Goal: Task Accomplishment & Management: Manage account settings

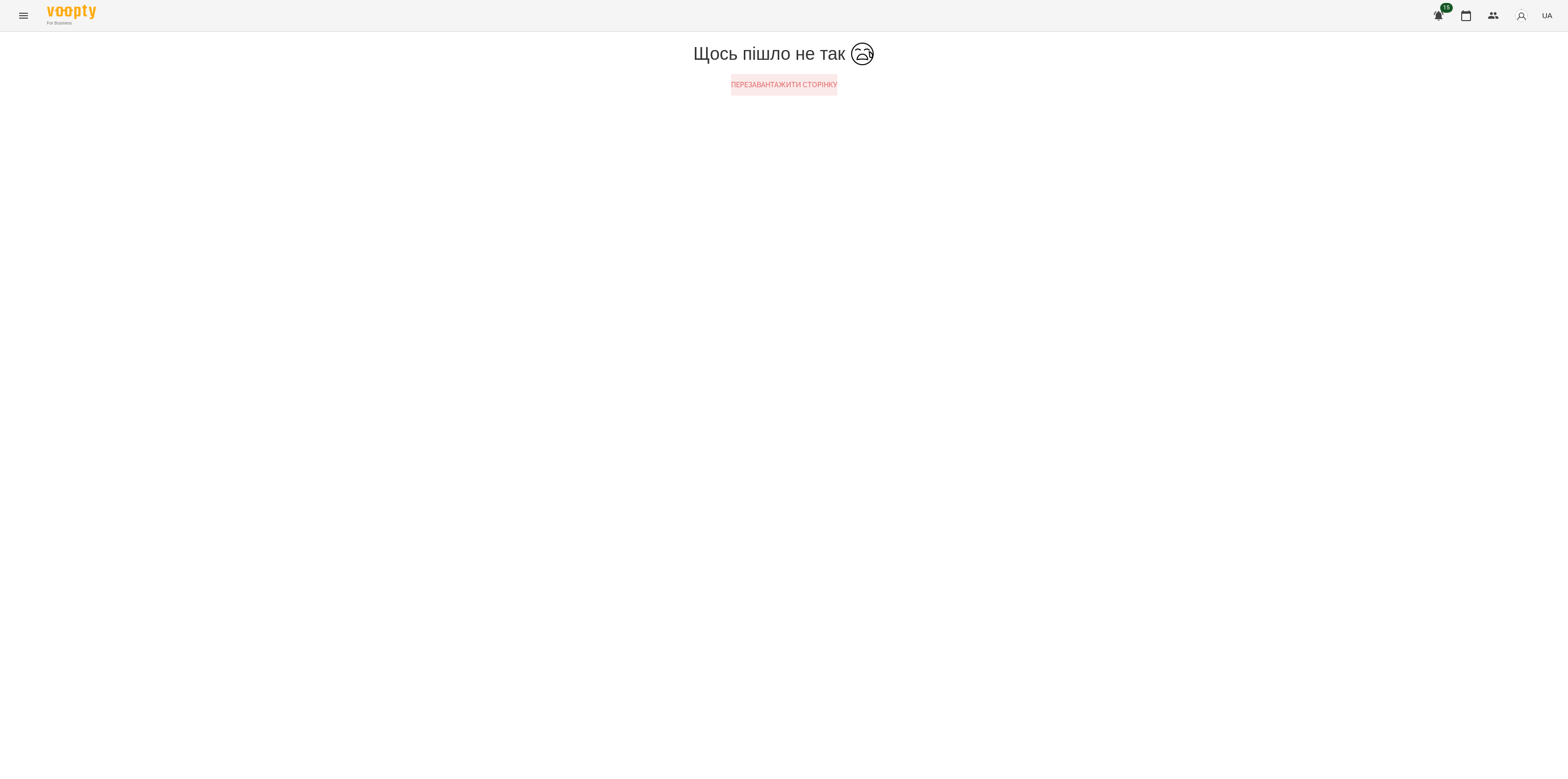
click at [747, 96] on button "Перезавантажити сторінку" at bounding box center [784, 85] width 107 height 21
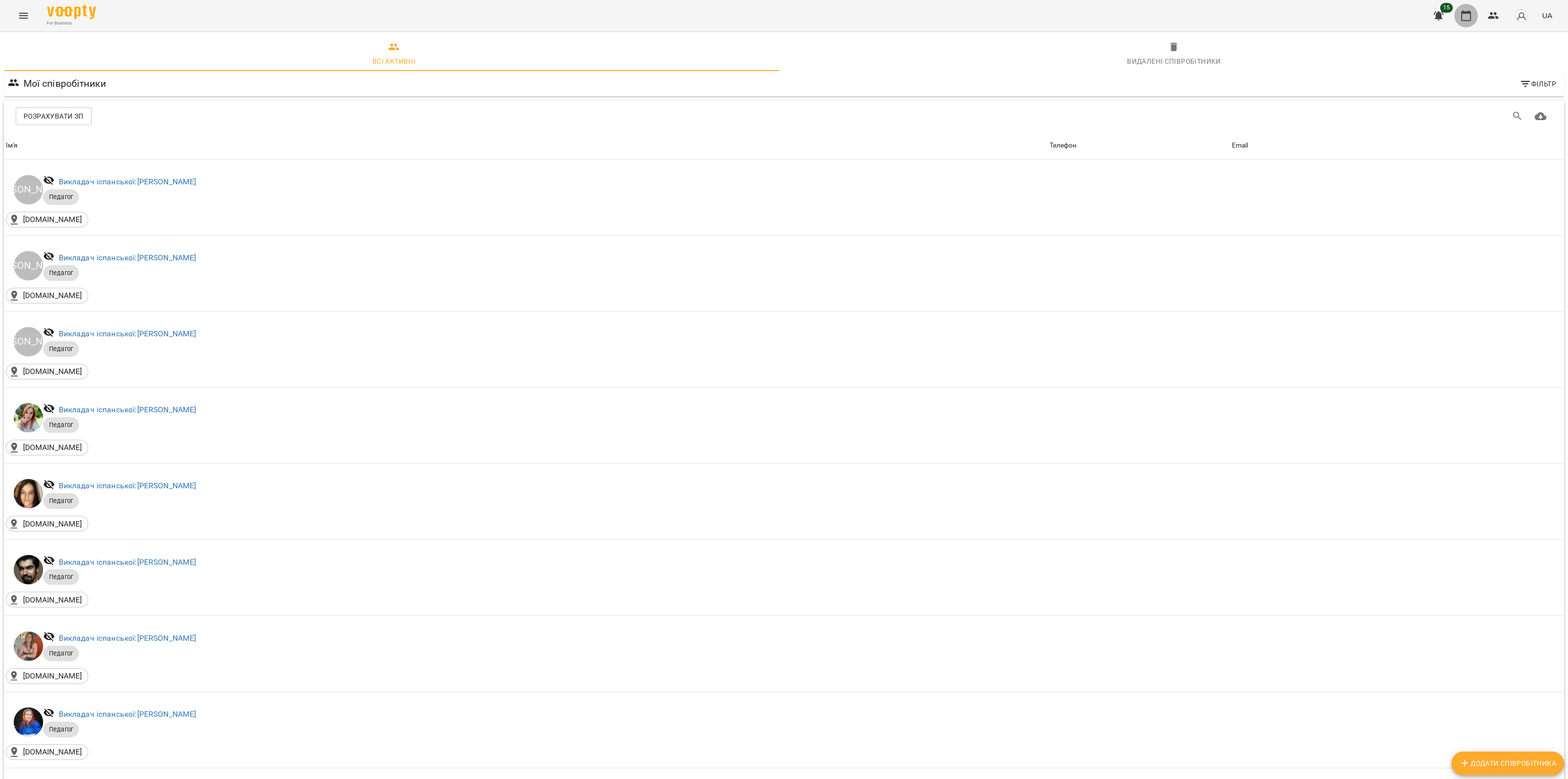
click at [1468, 16] on icon "button" at bounding box center [1466, 15] width 12 height 12
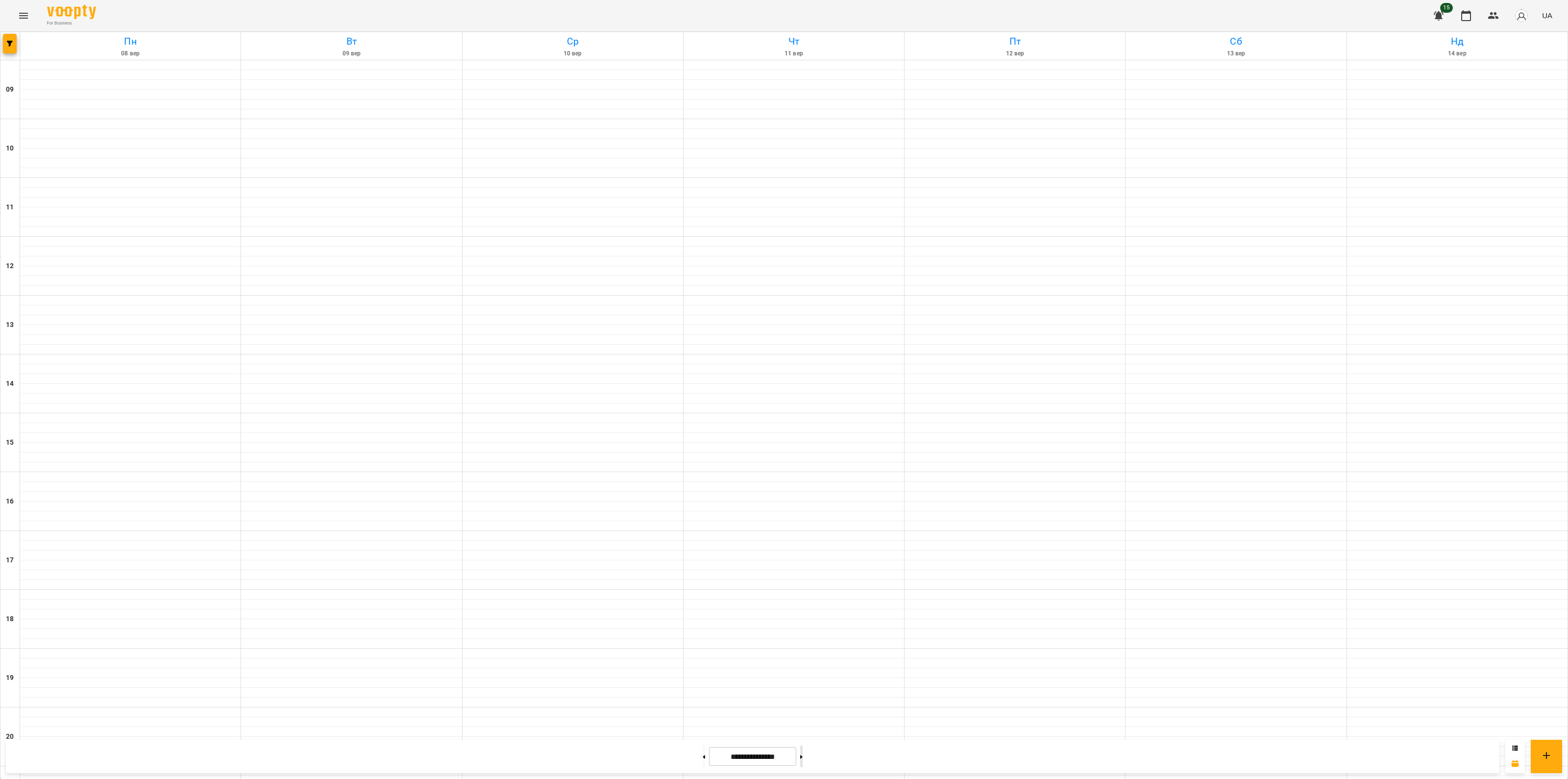
click at [803, 756] on button at bounding box center [802, 756] width 2 height 21
type input "**********"
click at [9, 48] on button "button" at bounding box center [10, 44] width 14 height 19
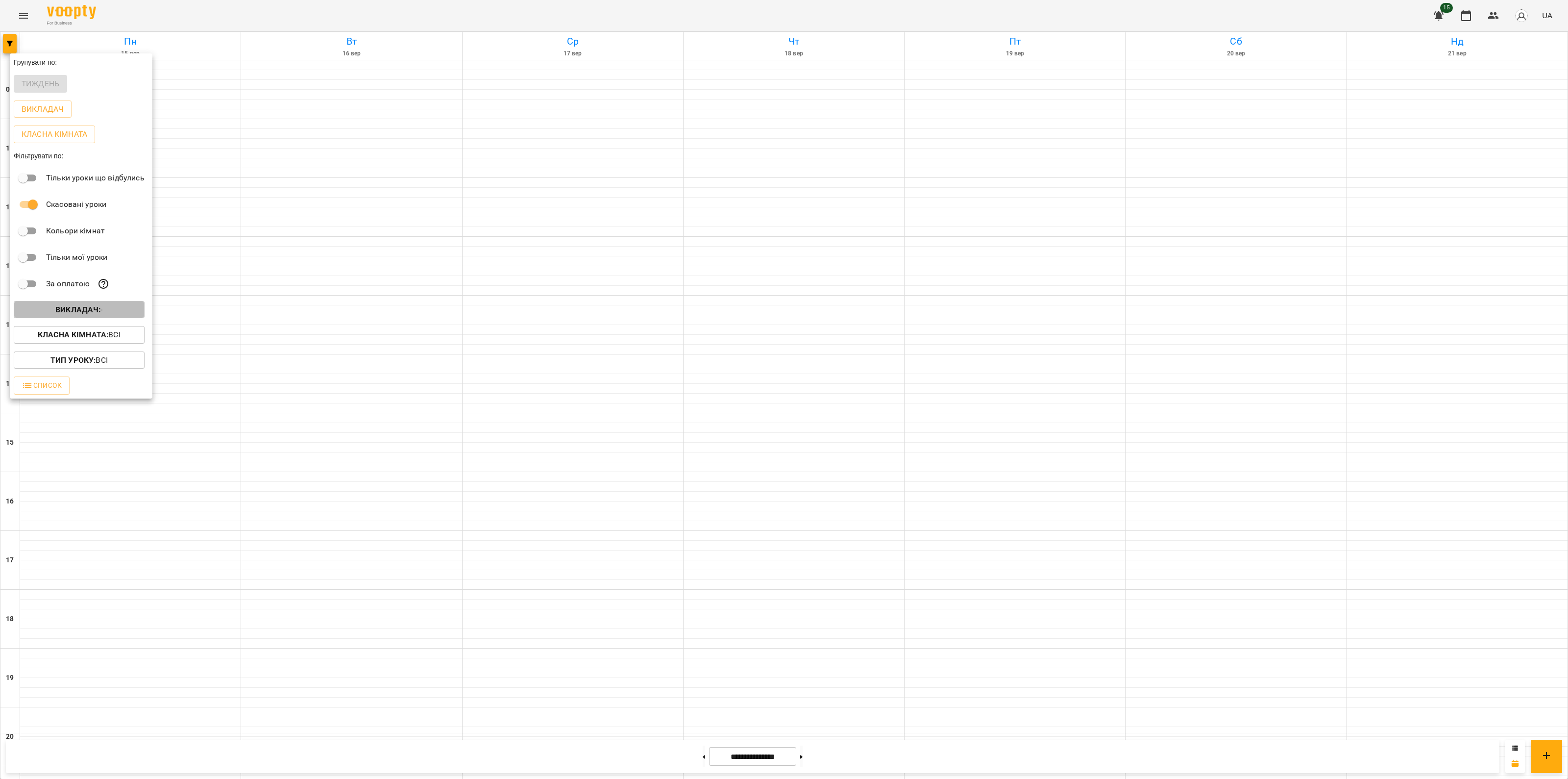
click at [67, 314] on b "Викладач :" at bounding box center [78, 309] width 45 height 9
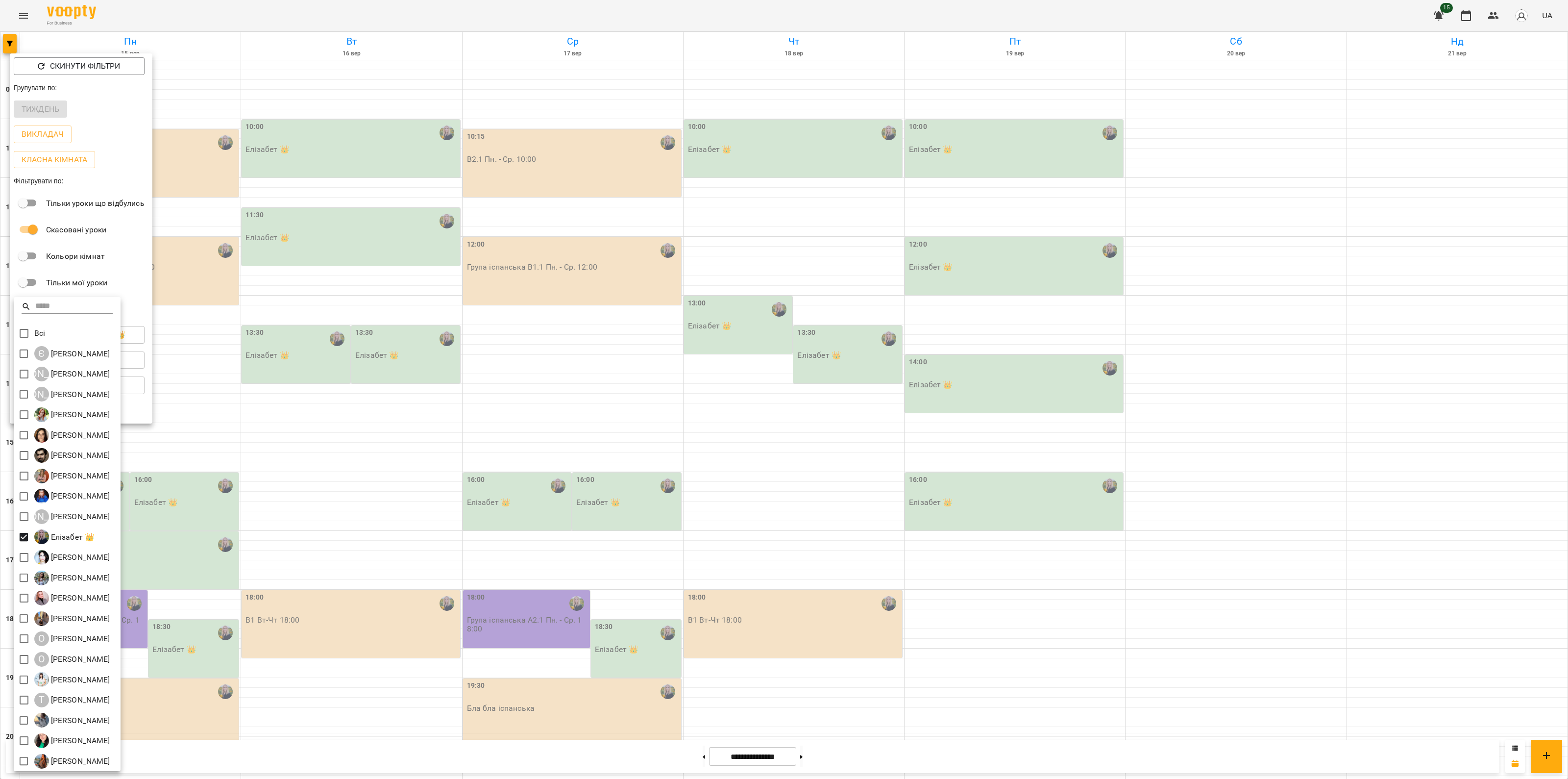
click at [580, 751] on div at bounding box center [784, 389] width 1568 height 779
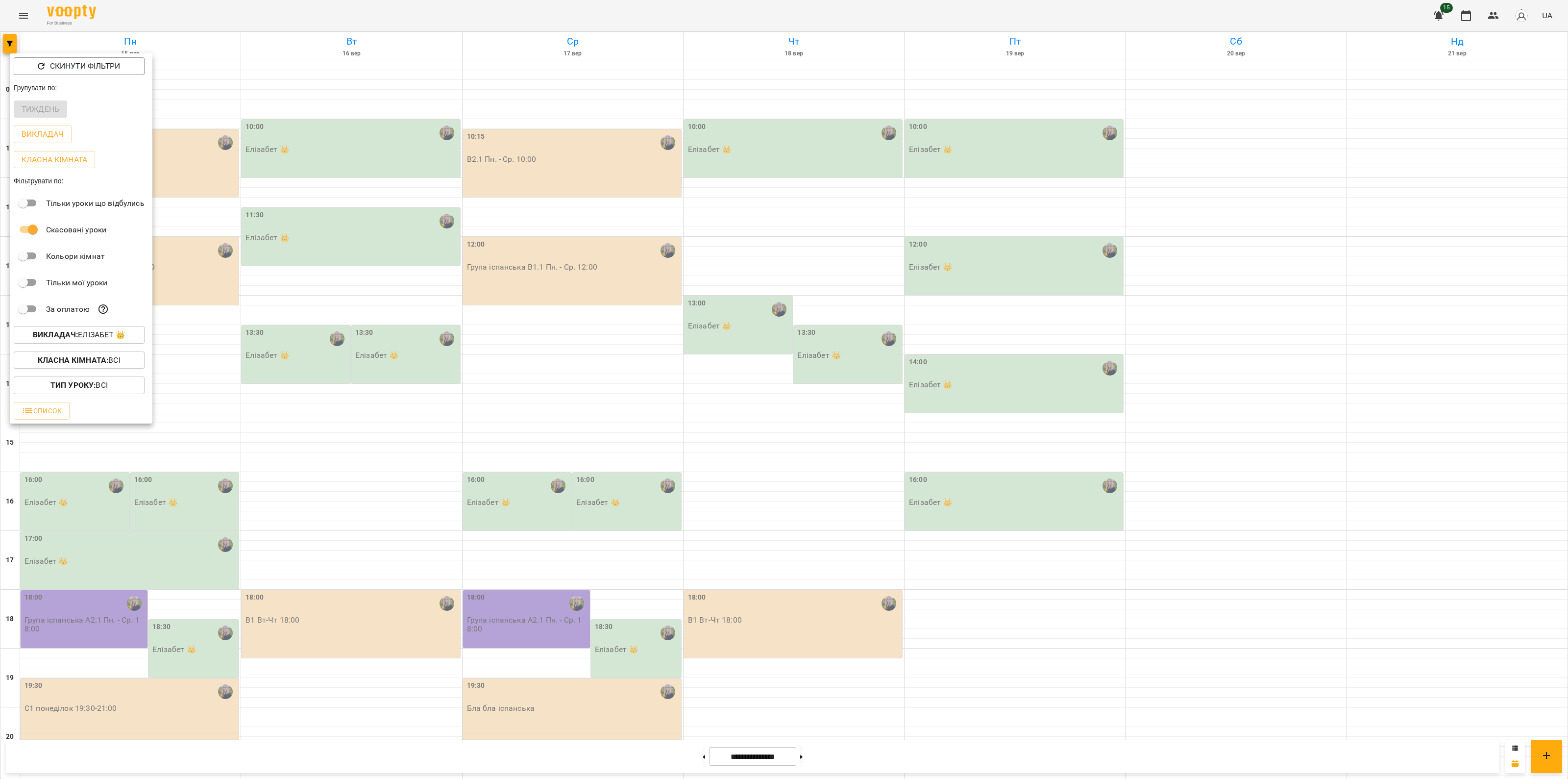
click at [559, 18] on div at bounding box center [784, 389] width 1568 height 779
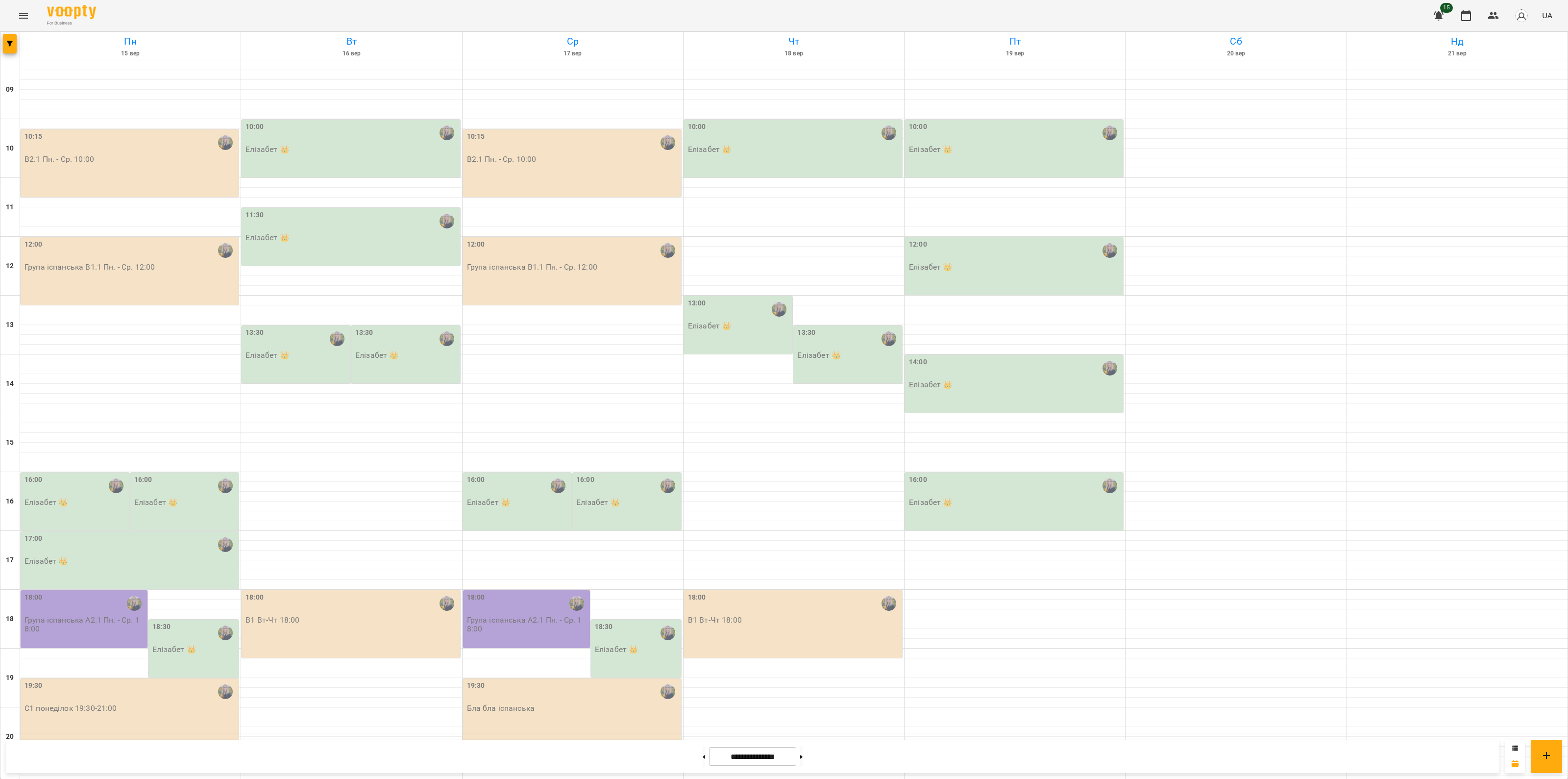
click at [474, 130] on div "10:15 В2.1 Пн. - Ср. 10:00" at bounding box center [572, 163] width 218 height 68
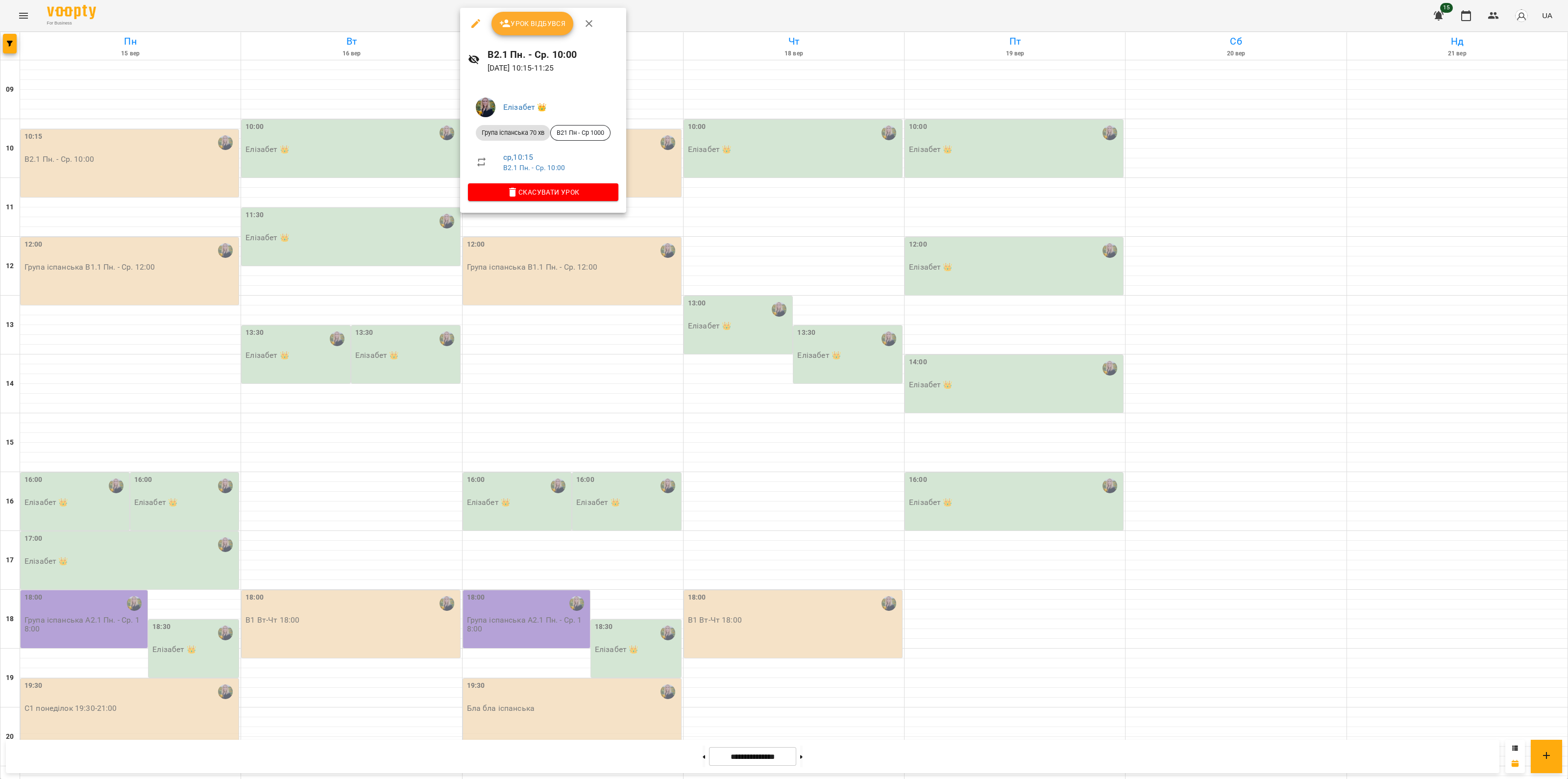
click at [589, 21] on icon "button" at bounding box center [589, 23] width 12 height 12
